Goal: Communication & Community: Answer question/provide support

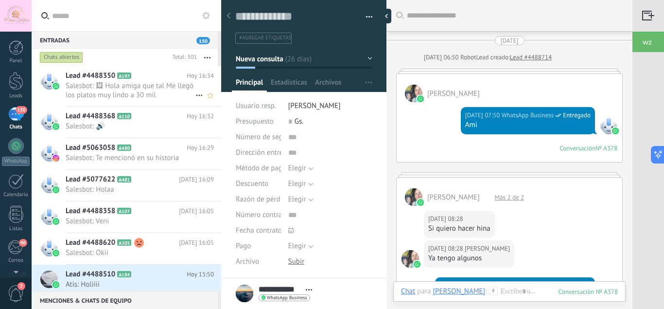
scroll to position [15, 0]
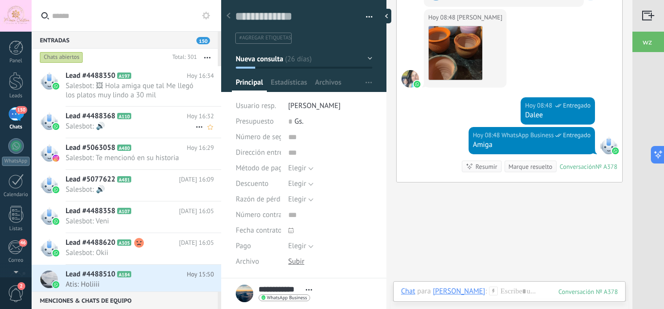
click at [154, 128] on span "Salesbot: 🔊" at bounding box center [131, 126] width 130 height 9
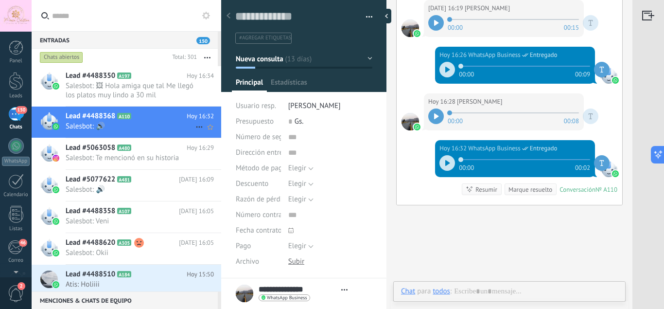
scroll to position [15, 0]
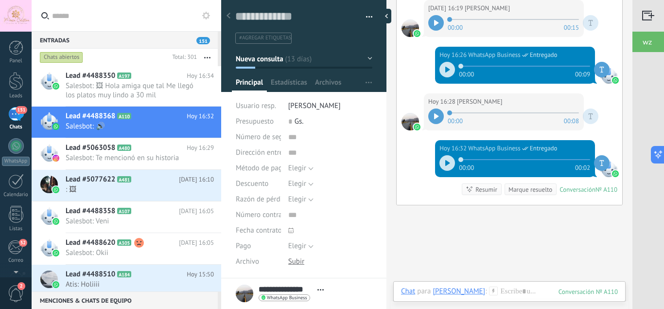
click at [444, 155] on div at bounding box center [447, 163] width 16 height 16
click at [434, 108] on div at bounding box center [436, 116] width 16 height 16
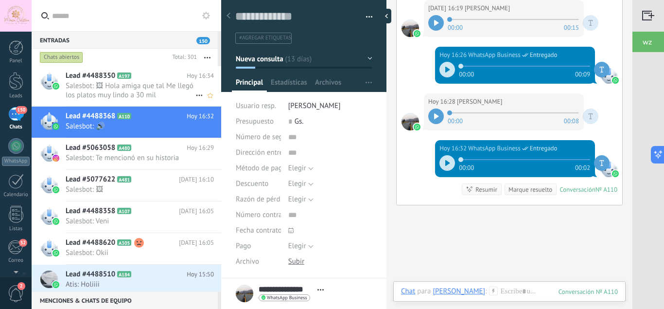
click at [162, 88] on span "Salesbot: 🖼 Hola amiga que tal Me llegó los platos muy lindo a 30 mil" at bounding box center [131, 90] width 130 height 18
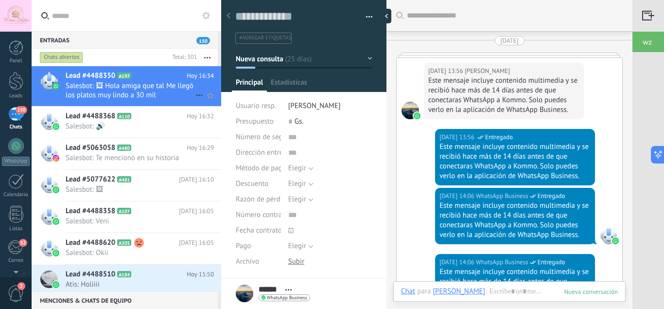
scroll to position [1884, 0]
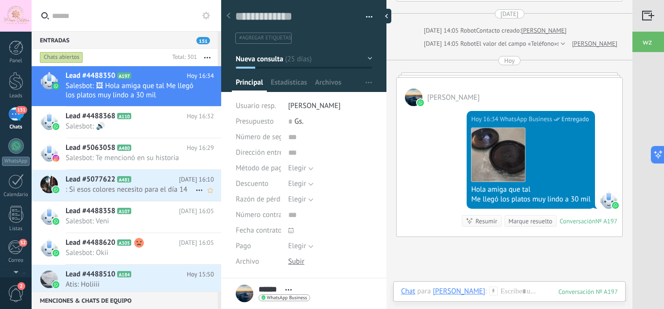
click at [175, 183] on h2 "Lead #5077622 A481" at bounding box center [122, 180] width 113 height 10
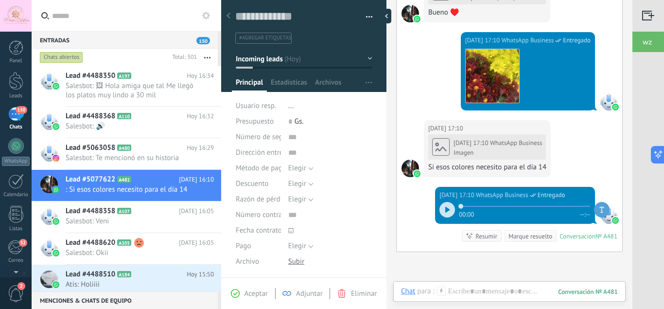
scroll to position [688, 0]
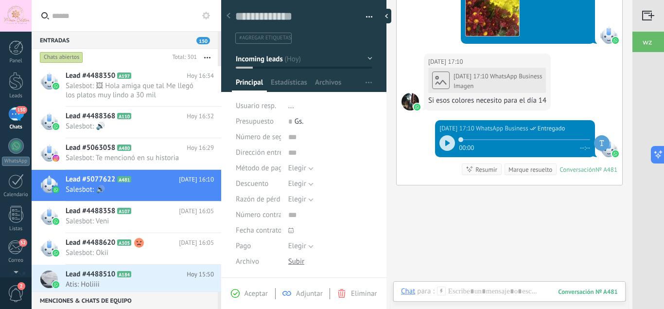
click at [447, 140] on icon at bounding box center [447, 143] width 4 height 6
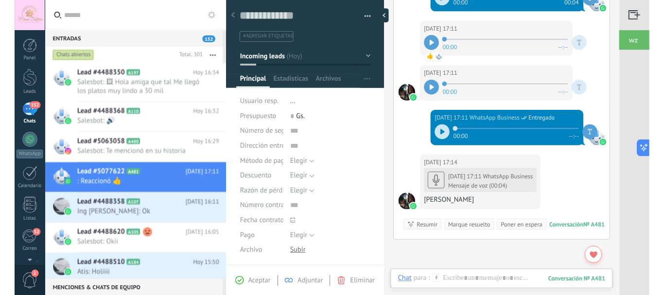
scroll to position [906, 0]
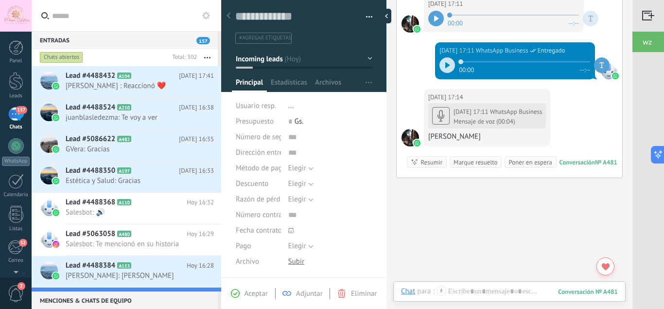
click at [14, 114] on div "157" at bounding box center [16, 114] width 16 height 14
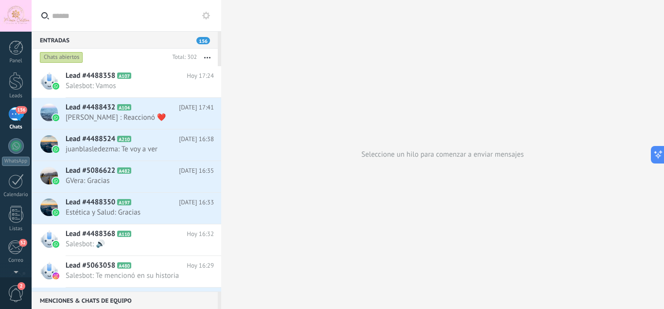
type textarea "**********"
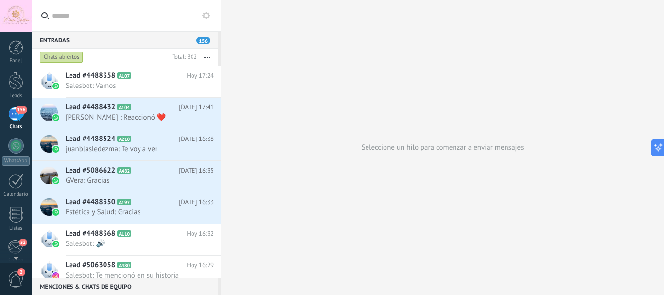
scroll to position [9, 0]
